Goal: Information Seeking & Learning: Learn about a topic

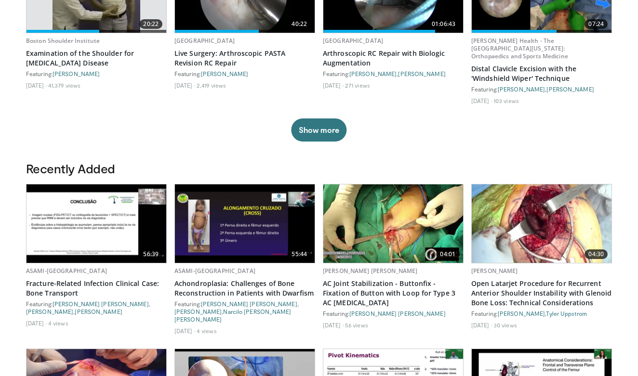
scroll to position [388, 0]
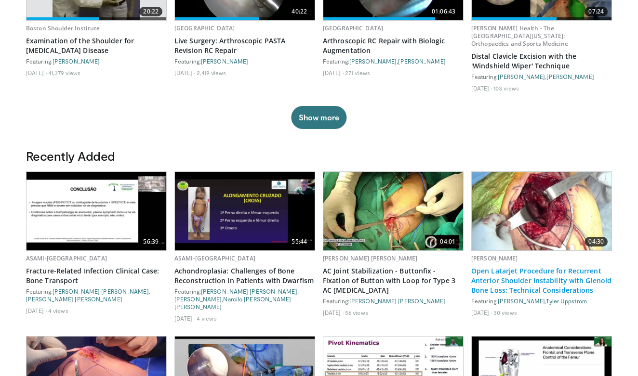
click at [483, 279] on link "Open Latarjet Procedure for Recurrent Anterior Shoulder Instability with Glenoi…" at bounding box center [541, 280] width 141 height 29
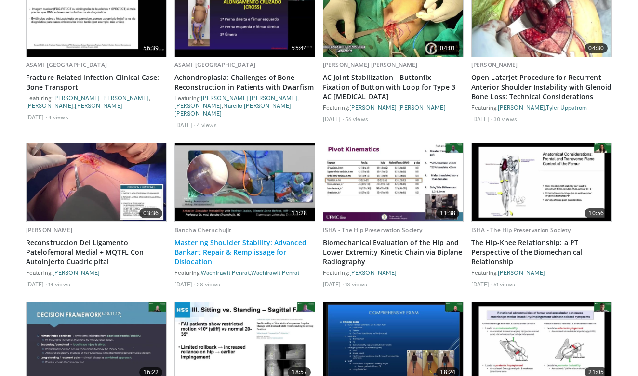
scroll to position [583, 0]
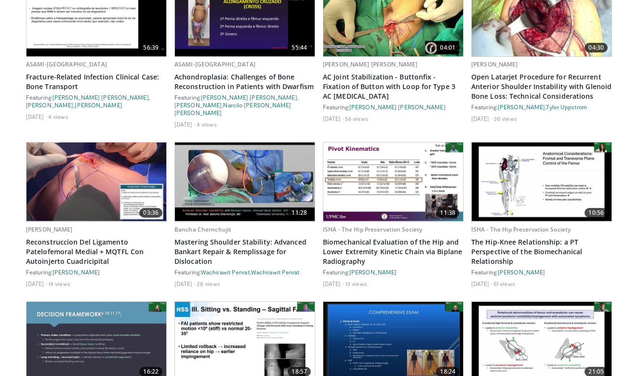
click at [263, 184] on img at bounding box center [245, 182] width 140 height 79
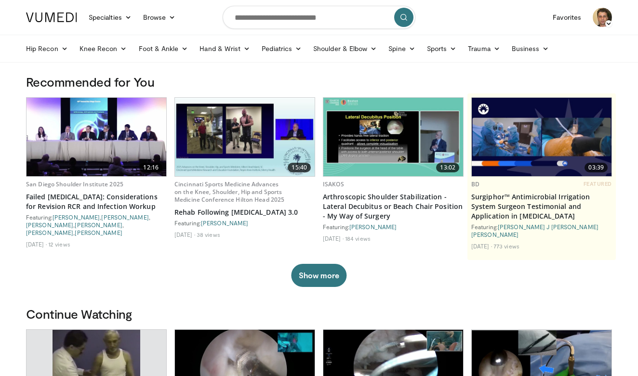
scroll to position [0, 0]
click at [247, 25] on input "Search topics, interventions" at bounding box center [319, 17] width 193 height 23
type input "*********"
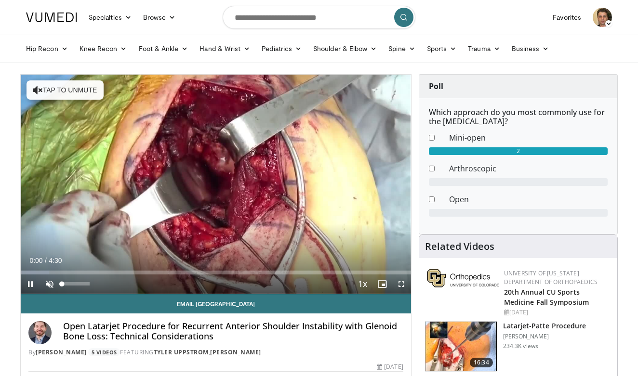
click at [48, 284] on span "Video Player" at bounding box center [49, 284] width 19 height 19
click at [48, 275] on span "Video Player" at bounding box center [49, 284] width 19 height 19
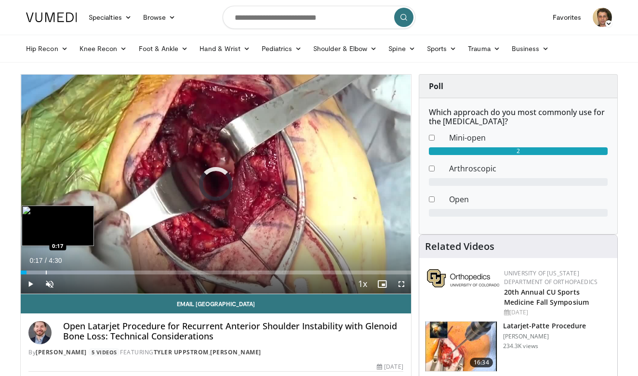
click at [46, 274] on div "Progress Bar" at bounding box center [46, 273] width 1 height 4
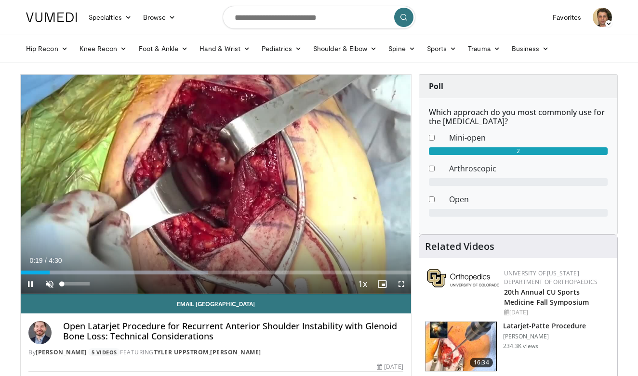
click at [50, 284] on span "Video Player" at bounding box center [49, 284] width 19 height 19
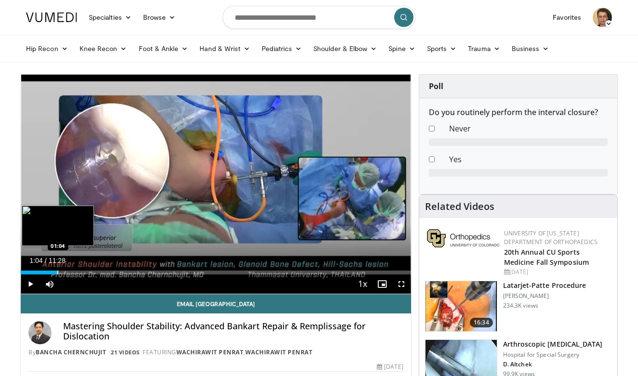
click at [57, 274] on div "Progress Bar" at bounding box center [57, 273] width 1 height 4
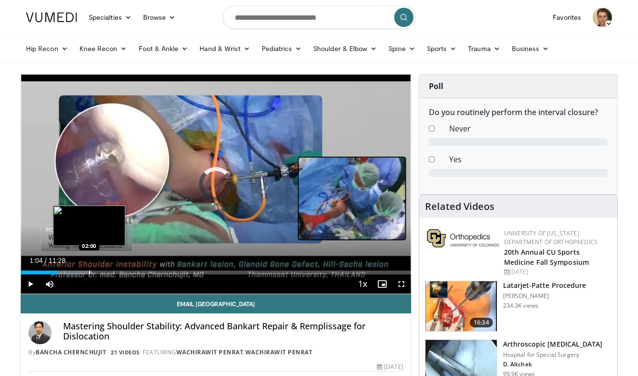
click at [89, 271] on div "Progress Bar" at bounding box center [89, 273] width 1 height 4
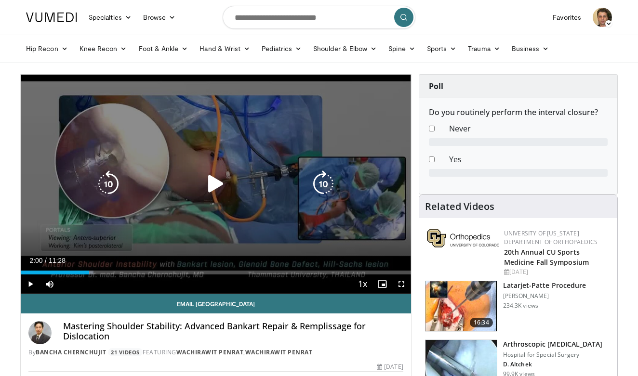
click at [155, 224] on div "10 seconds Tap to unmute" at bounding box center [216, 184] width 390 height 219
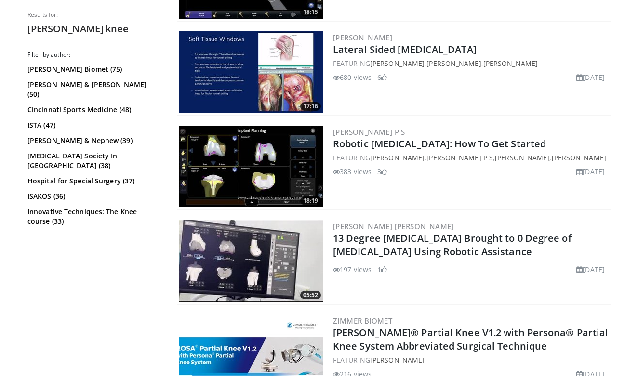
scroll to position [1024, 0]
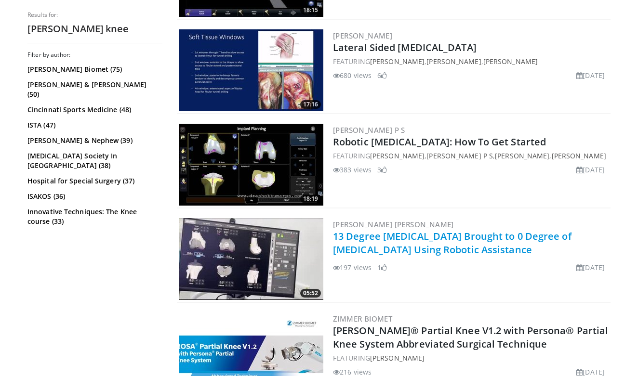
click at [412, 245] on link "13 Degree Valgus Knee Brought to 0 Degree of Deformity Using Robotic Assistance" at bounding box center [452, 243] width 239 height 27
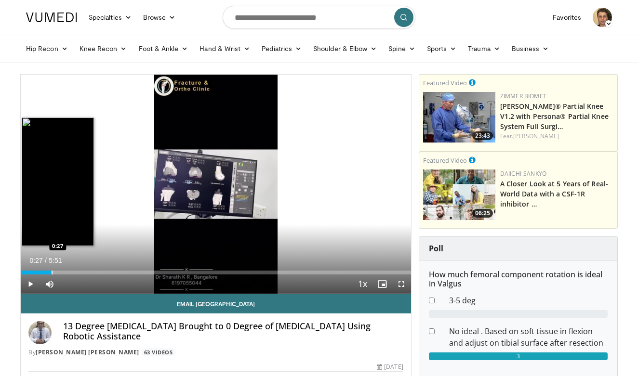
click at [52, 269] on div "Loaded : 2.77% 0:27 0:27" at bounding box center [216, 270] width 390 height 9
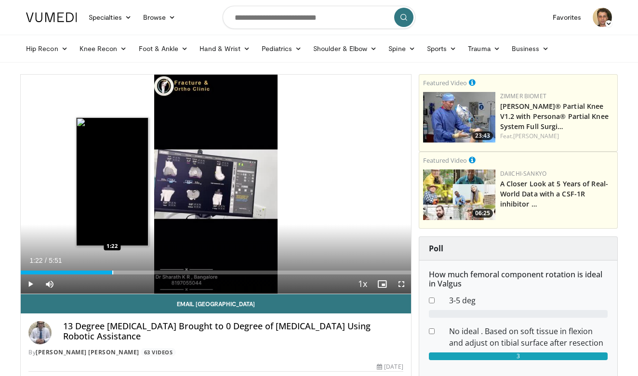
click at [112, 274] on div "Progress Bar" at bounding box center [112, 273] width 1 height 4
